Goal: Use online tool/utility: Utilize a website feature to perform a specific function

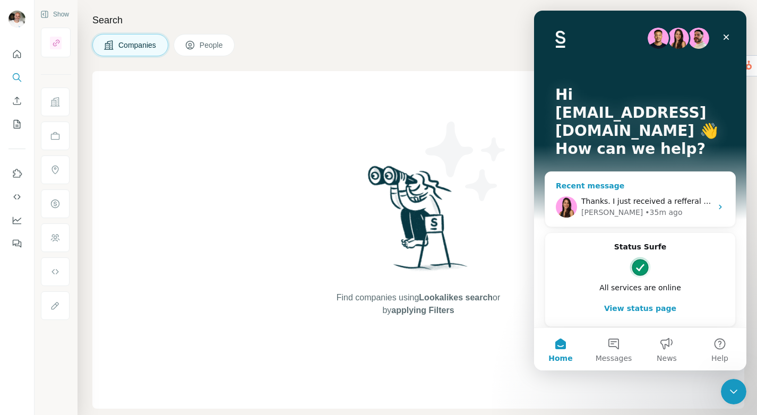
click at [645, 207] on div "• 35m ago" at bounding box center [663, 212] width 37 height 11
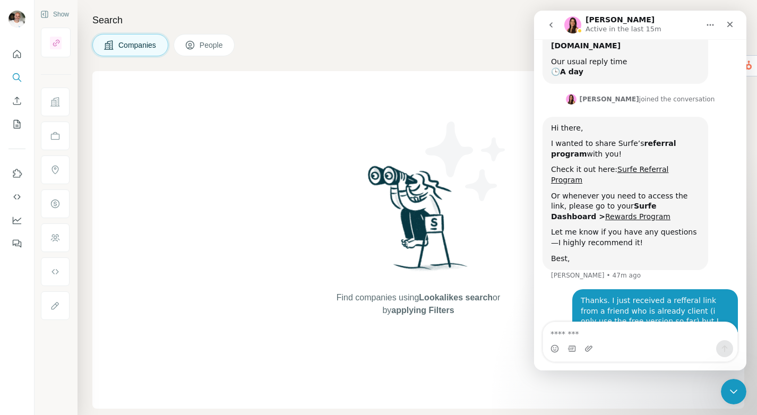
scroll to position [261, 0]
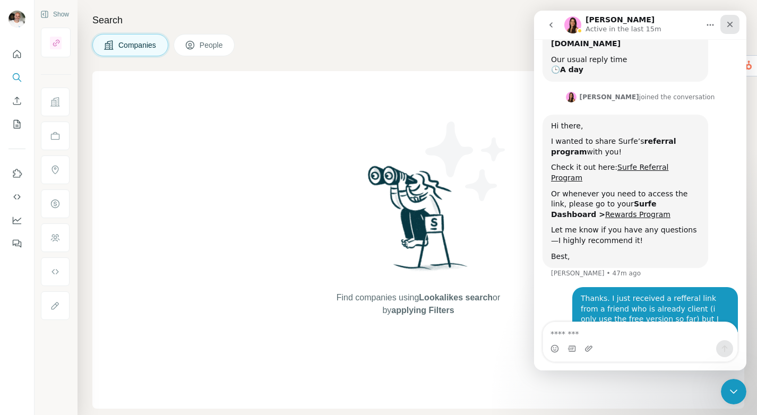
click at [731, 22] on icon "Close" at bounding box center [731, 25] width 6 height 6
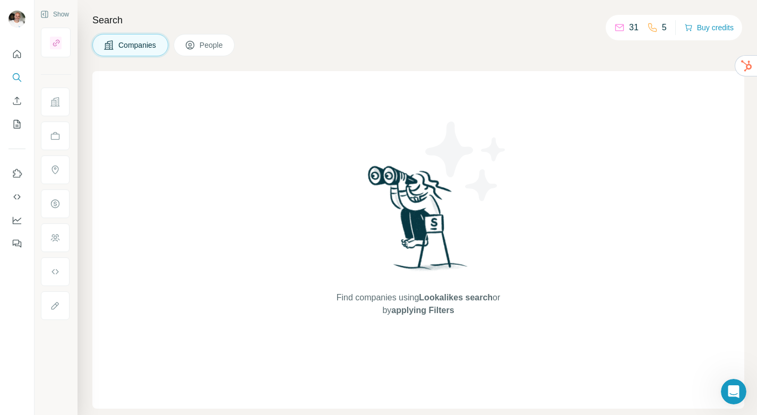
click at [625, 29] on div "31" at bounding box center [627, 27] width 24 height 13
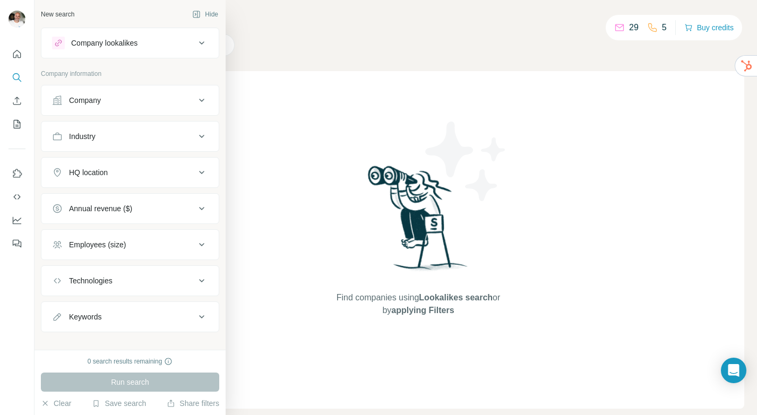
click at [159, 45] on div "Company lookalikes" at bounding box center [123, 43] width 143 height 13
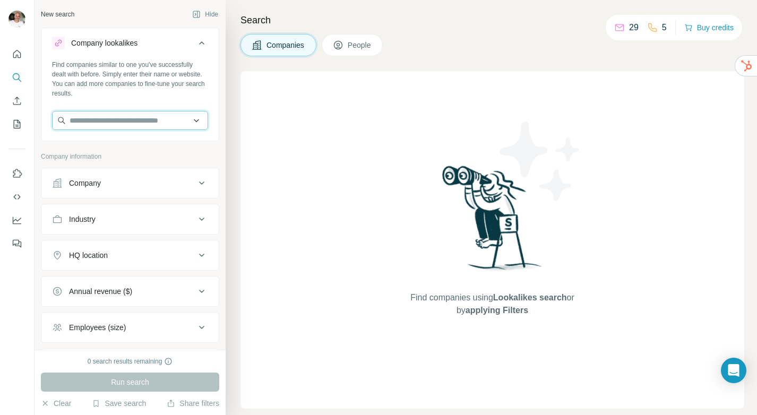
click at [146, 125] on input "text" at bounding box center [130, 120] width 156 height 19
paste input "**********"
drag, startPoint x: 97, startPoint y: 122, endPoint x: 61, endPoint y: 121, distance: 36.1
click at [61, 121] on input "**********" at bounding box center [130, 120] width 156 height 19
type input "**********"
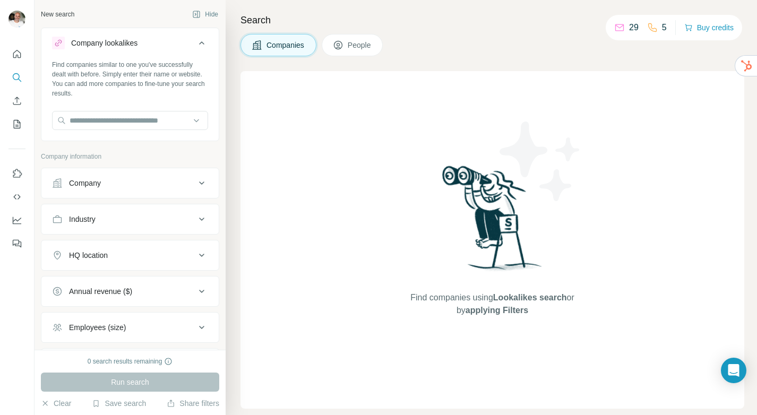
click at [173, 84] on div "Find companies similar to one you've successfully dealt with before. Simply ent…" at bounding box center [130, 79] width 156 height 38
click at [125, 116] on input "text" at bounding box center [130, 120] width 156 height 19
paste input "**********"
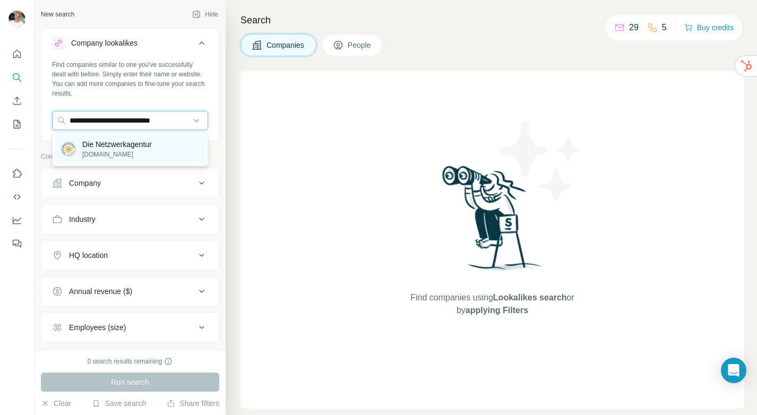
type input "**********"
click at [105, 149] on p "Die Netzwerkagentur" at bounding box center [117, 144] width 70 height 11
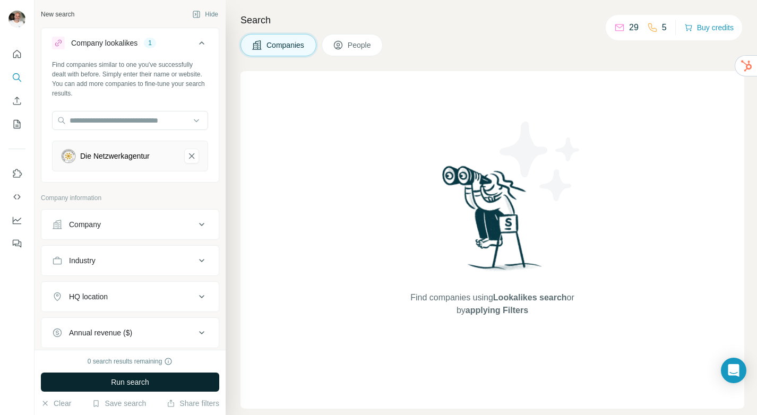
click at [144, 382] on span "Run search" at bounding box center [130, 382] width 38 height 11
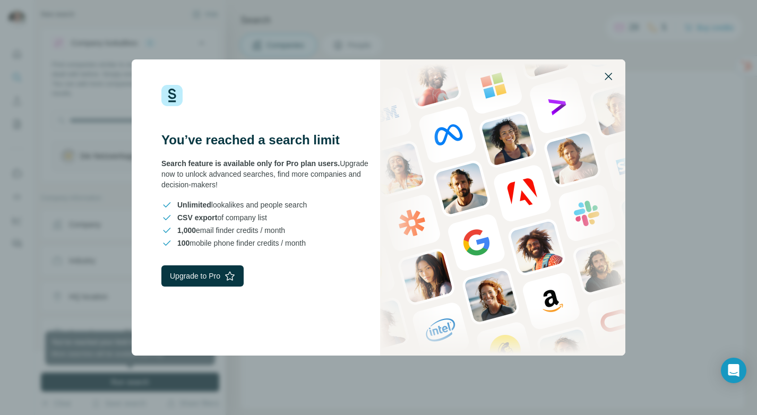
click at [611, 75] on icon "button" at bounding box center [608, 76] width 13 height 13
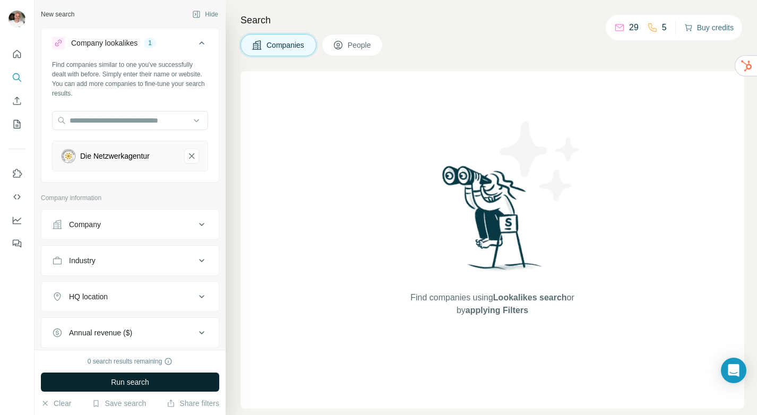
click at [719, 30] on button "Buy credits" at bounding box center [709, 27] width 49 height 15
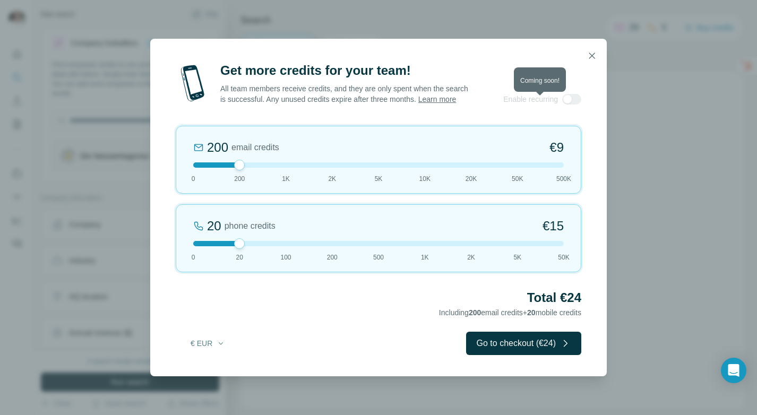
click at [577, 105] on div at bounding box center [571, 99] width 19 height 11
click at [199, 245] on div "20 phone credits €[PHONE_NUMBER] 1K 2K 5K 50K" at bounding box center [379, 238] width 406 height 68
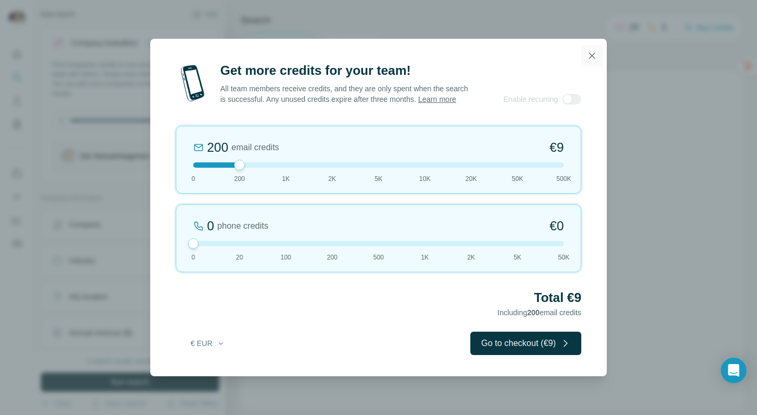
click at [589, 50] on icon "button" at bounding box center [592, 55] width 11 height 11
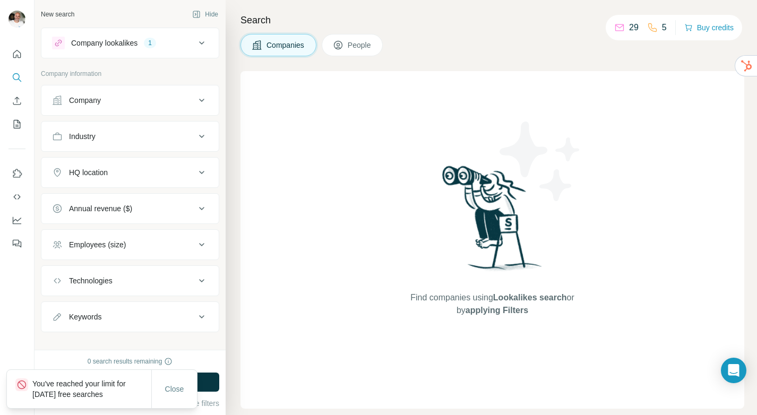
click at [629, 27] on p "29" at bounding box center [634, 27] width 10 height 13
click at [615, 29] on icon at bounding box center [620, 27] width 11 height 11
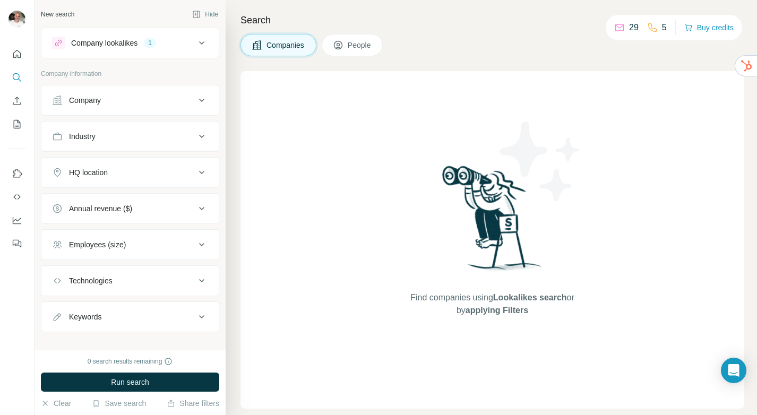
click at [200, 45] on icon at bounding box center [201, 43] width 13 height 13
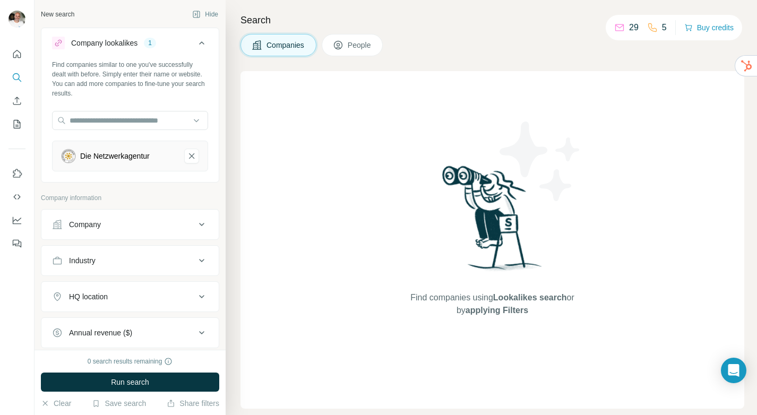
click at [200, 45] on icon at bounding box center [201, 43] width 13 height 13
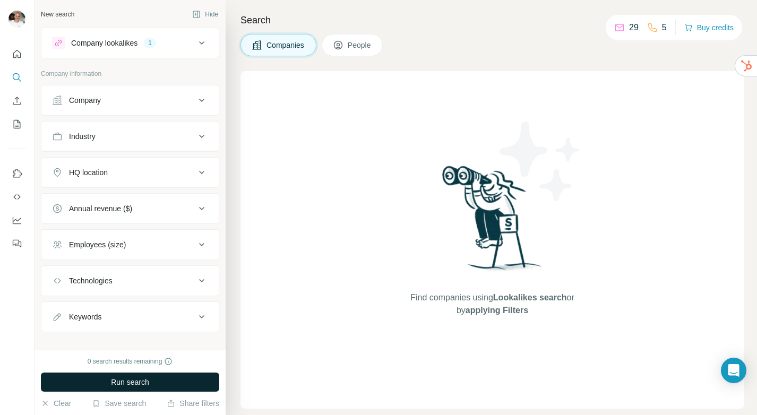
click at [134, 389] on button "Run search" at bounding box center [130, 382] width 178 height 19
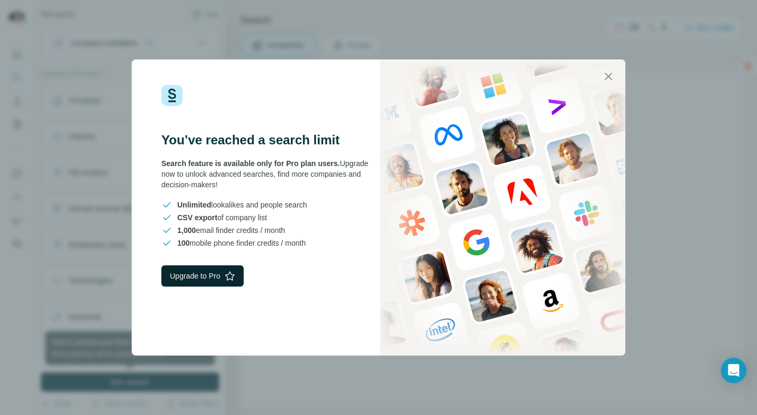
click at [196, 269] on button "Upgrade to Pro" at bounding box center [202, 276] width 82 height 21
